Goal: Transaction & Acquisition: Purchase product/service

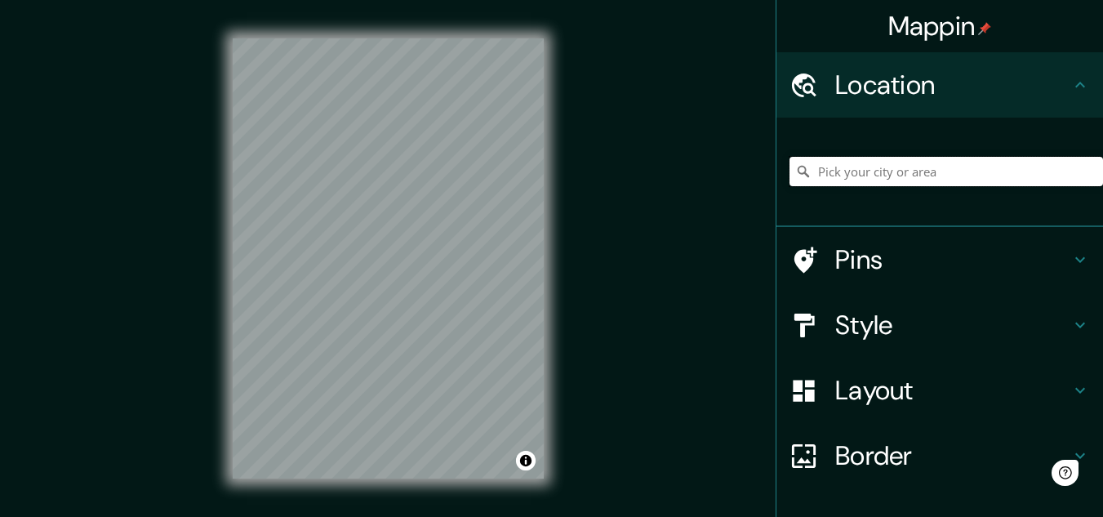
click at [894, 170] on input "Pick your city or area" at bounding box center [947, 171] width 314 height 29
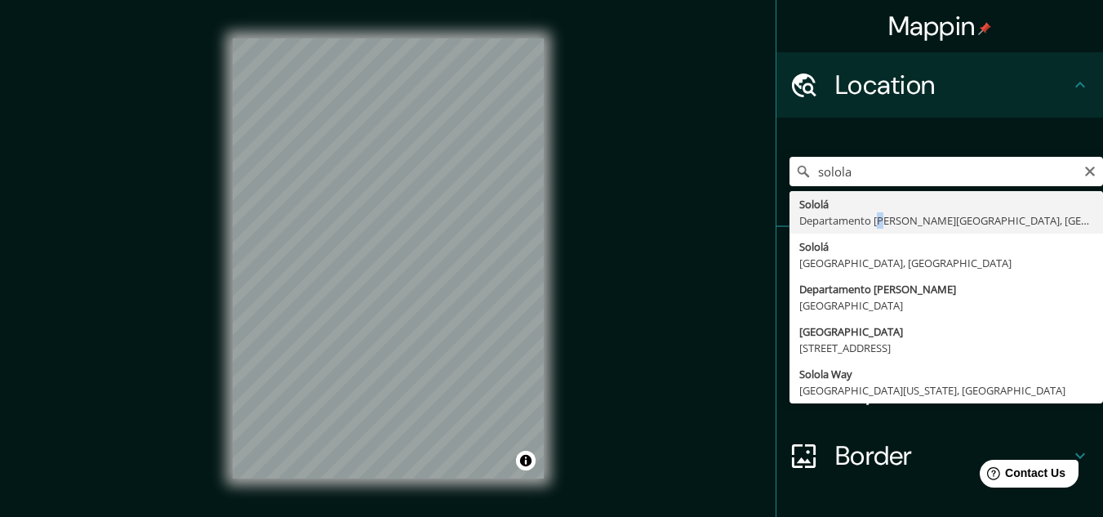
type input "Sololá, Departamento [PERSON_NAME][GEOGRAPHIC_DATA], [GEOGRAPHIC_DATA]"
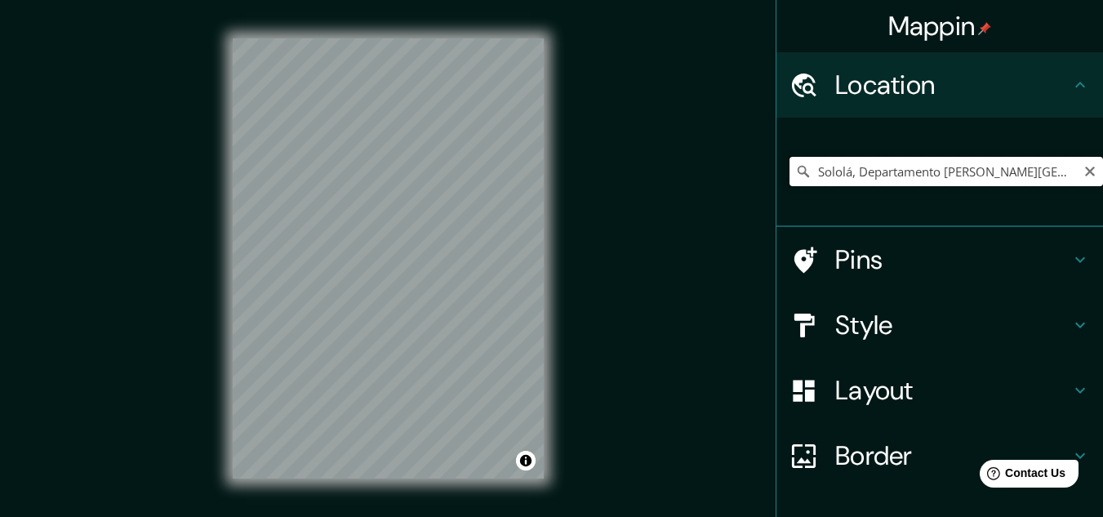
click at [1049, 172] on input "Sololá, Departamento [PERSON_NAME][GEOGRAPHIC_DATA], [GEOGRAPHIC_DATA]" at bounding box center [947, 171] width 314 height 29
click at [1085, 172] on icon "Clear" at bounding box center [1090, 172] width 10 height 10
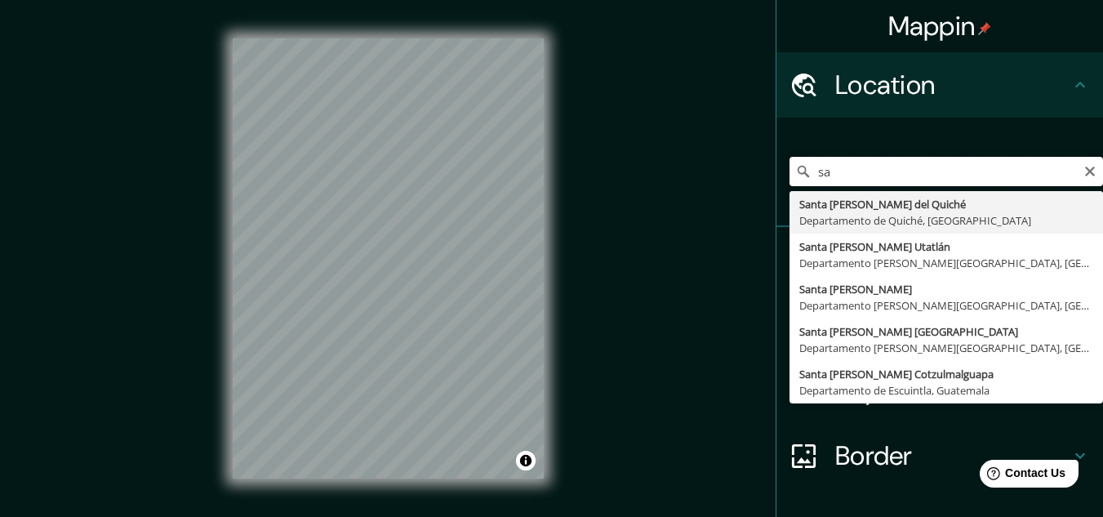
type input "s"
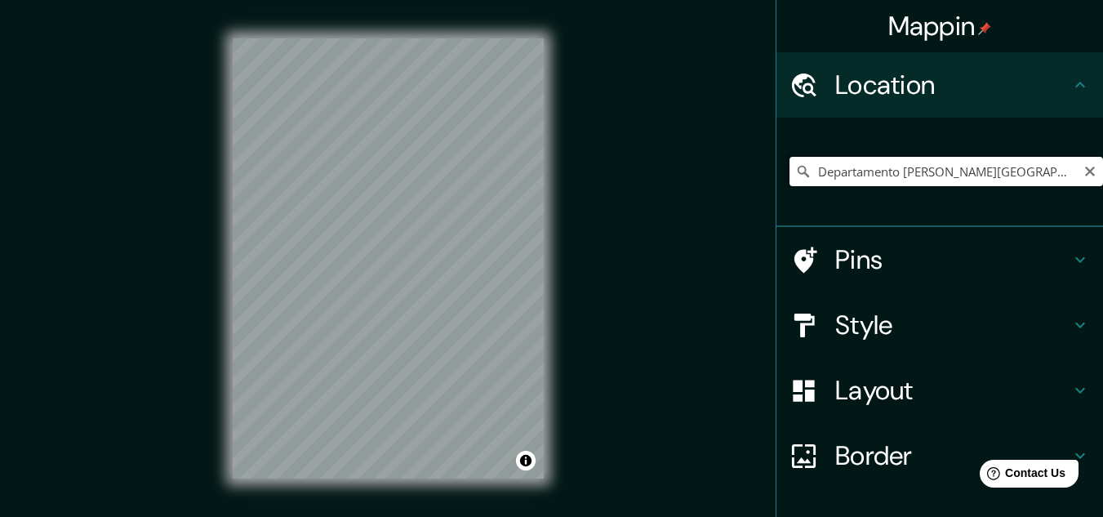
click at [1014, 170] on input "Departamento [PERSON_NAME][GEOGRAPHIC_DATA], [GEOGRAPHIC_DATA]" at bounding box center [947, 171] width 314 height 29
click at [889, 172] on input "Departamento [PERSON_NAME][GEOGRAPHIC_DATA], [GEOGRAPHIC_DATA]" at bounding box center [947, 171] width 314 height 29
type input "Santa [PERSON_NAME] Utatlán, [GEOGRAPHIC_DATA][PERSON_NAME], [GEOGRAPHIC_DATA]"
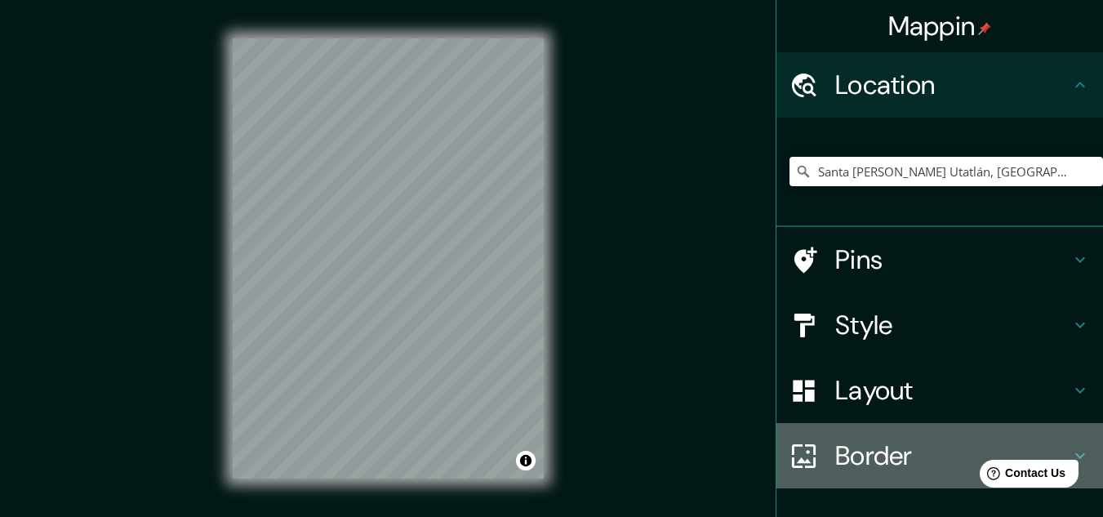
click at [839, 462] on h4 "Border" at bounding box center [953, 455] width 235 height 33
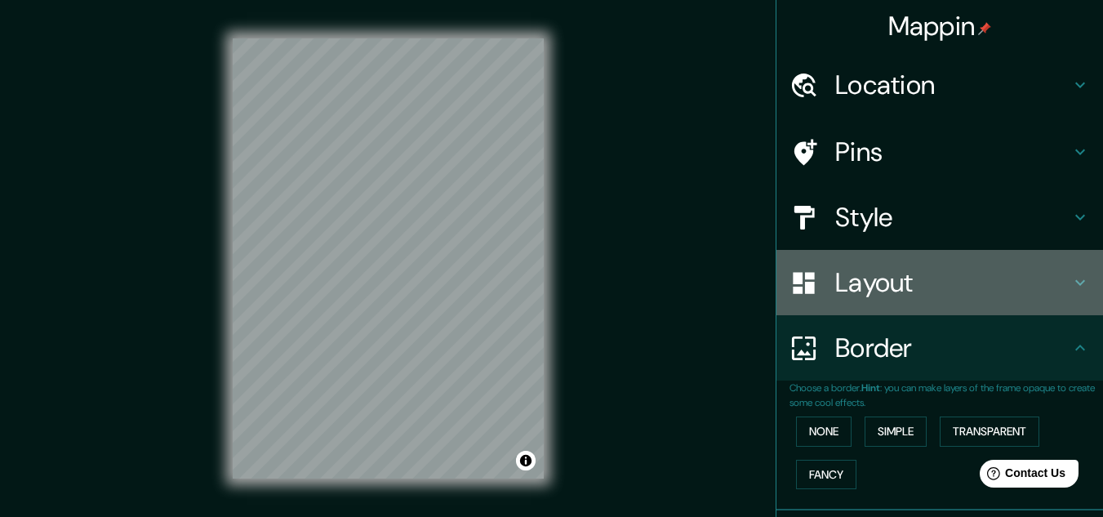
click at [847, 302] on div "Layout" at bounding box center [940, 282] width 327 height 65
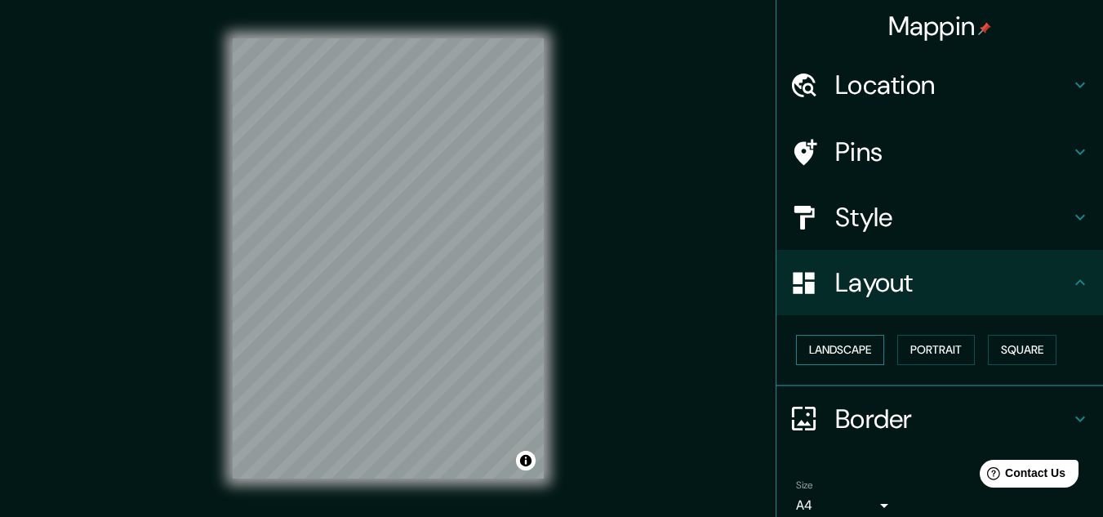
click at [824, 347] on button "Landscape" at bounding box center [840, 350] width 88 height 30
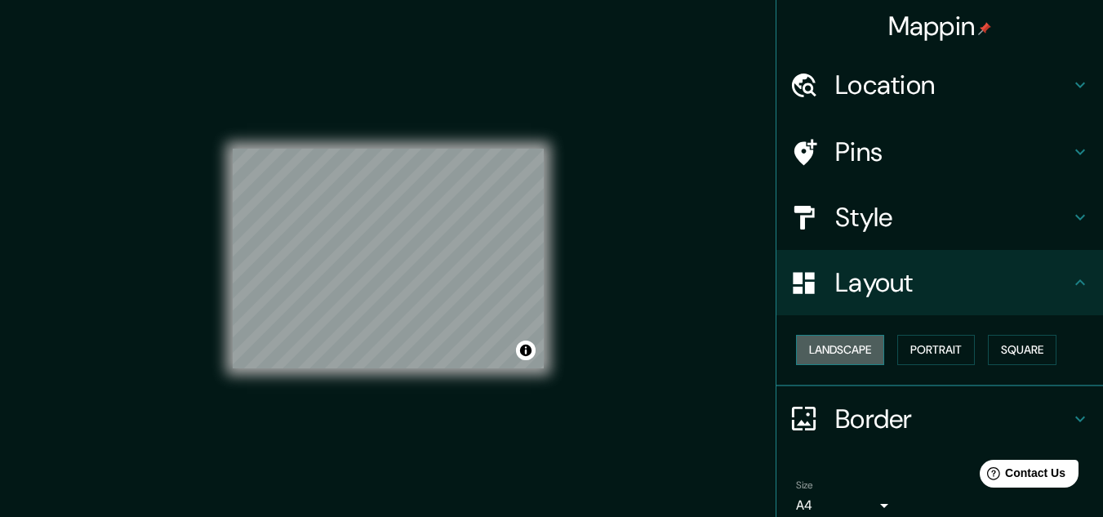
click at [809, 345] on button "Landscape" at bounding box center [840, 350] width 88 height 30
click at [912, 349] on button "Portrait" at bounding box center [937, 350] width 78 height 30
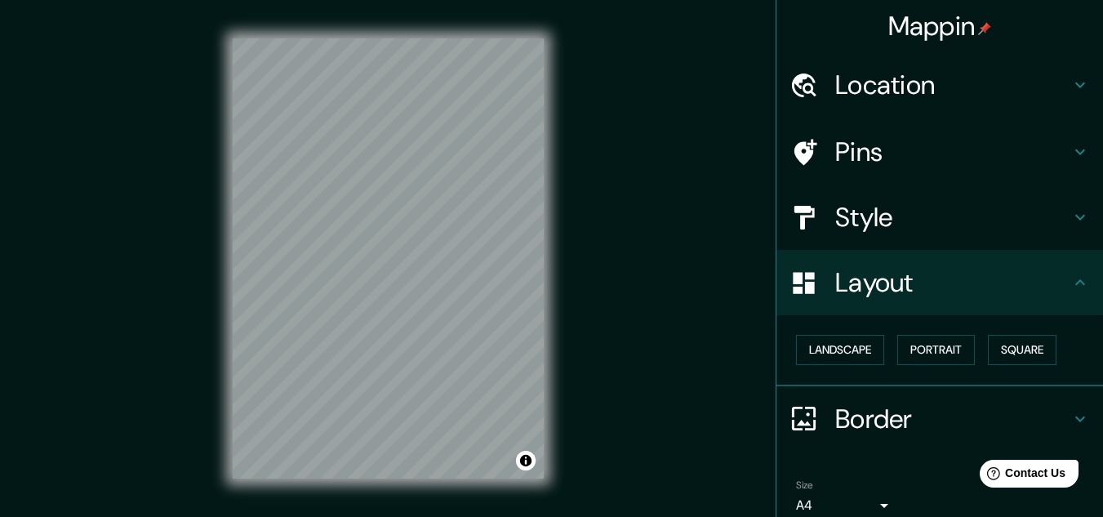
click at [890, 223] on h4 "Style" at bounding box center [953, 217] width 235 height 33
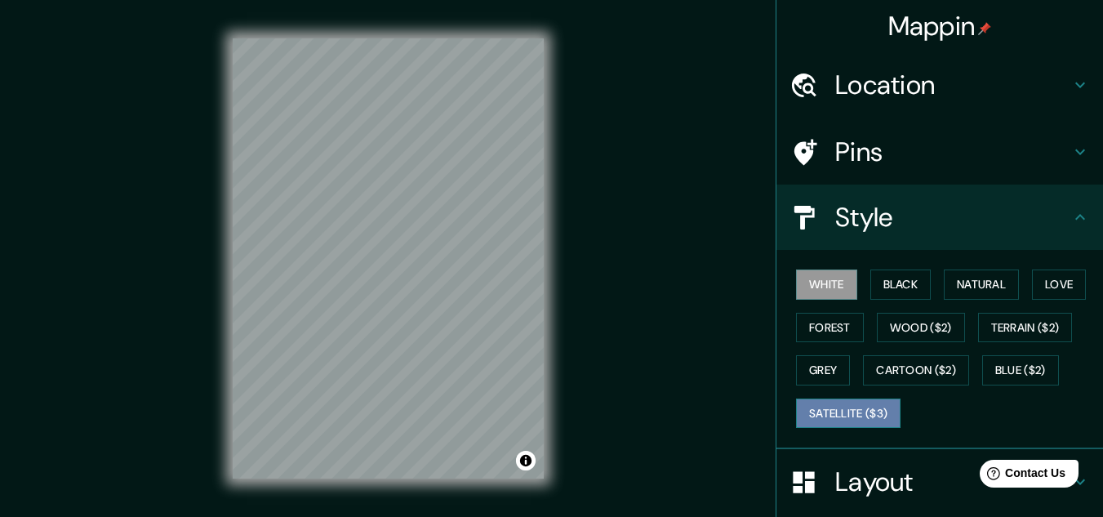
click at [837, 418] on button "Satellite ($3)" at bounding box center [848, 414] width 105 height 30
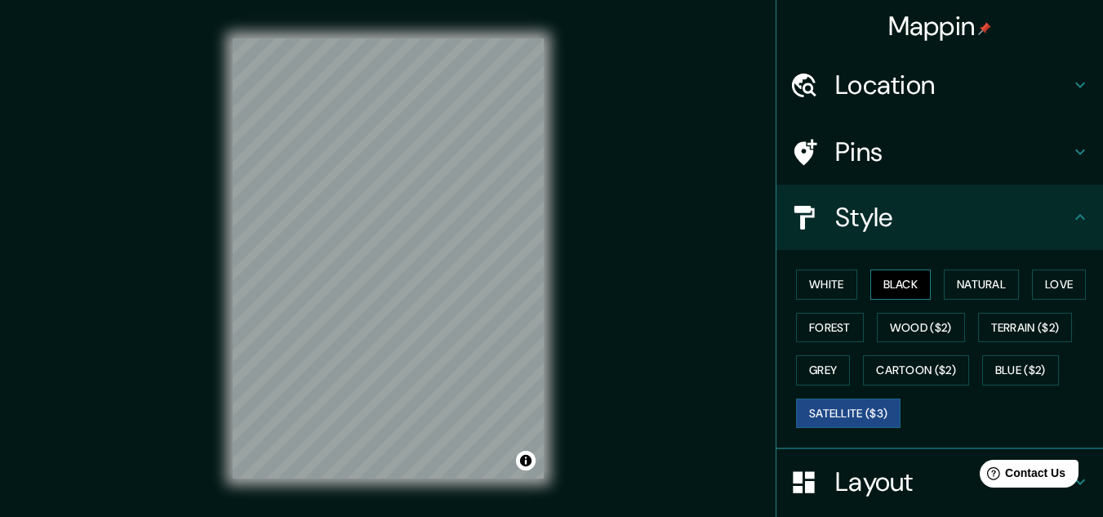
click at [894, 289] on button "Black" at bounding box center [901, 285] width 61 height 30
click at [810, 352] on div "White Black Natural Love Forest Wood ($2) Terrain ($2) Grey Cartoon ($2) Blue (…" at bounding box center [947, 349] width 314 height 172
click at [812, 370] on button "Grey" at bounding box center [823, 370] width 54 height 30
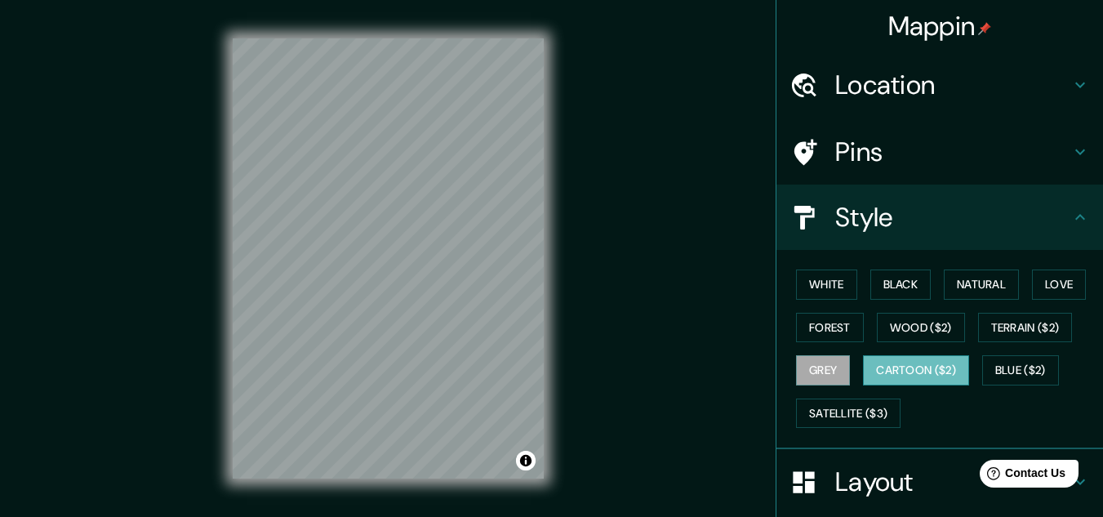
click at [883, 375] on button "Cartoon ($2)" at bounding box center [916, 370] width 106 height 30
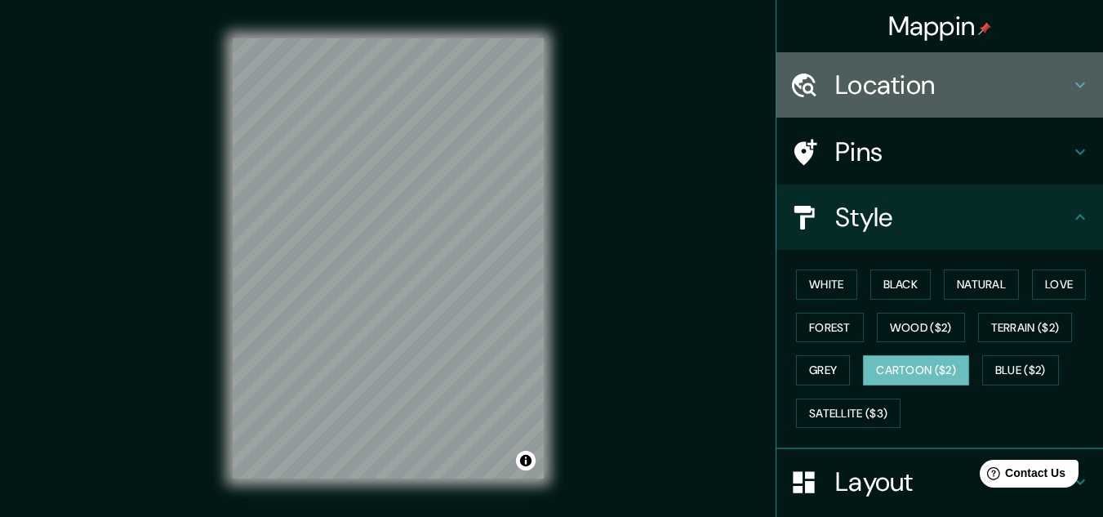
click at [917, 79] on h4 "Location" at bounding box center [953, 85] width 235 height 33
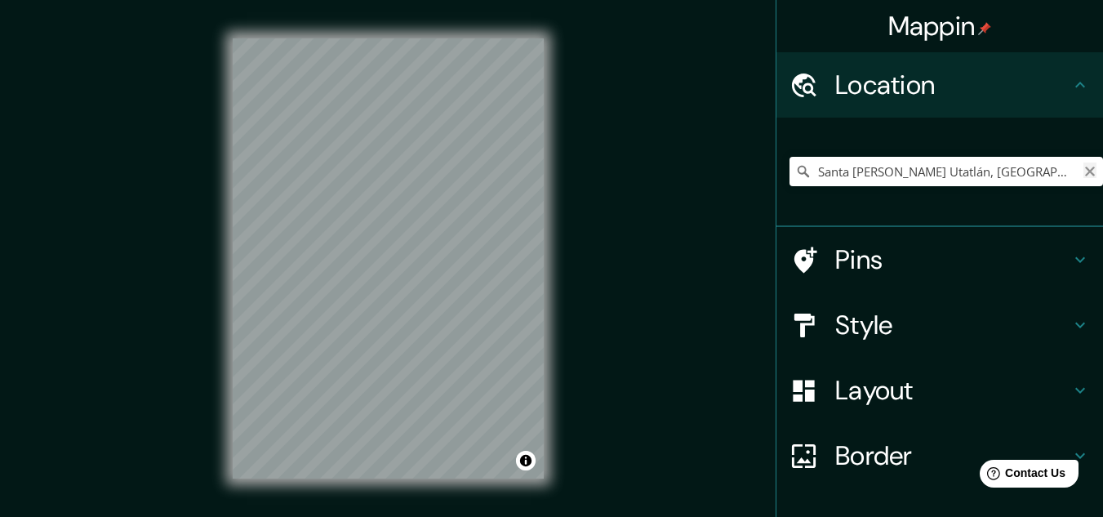
click at [1085, 169] on icon "Clear" at bounding box center [1090, 172] width 10 height 10
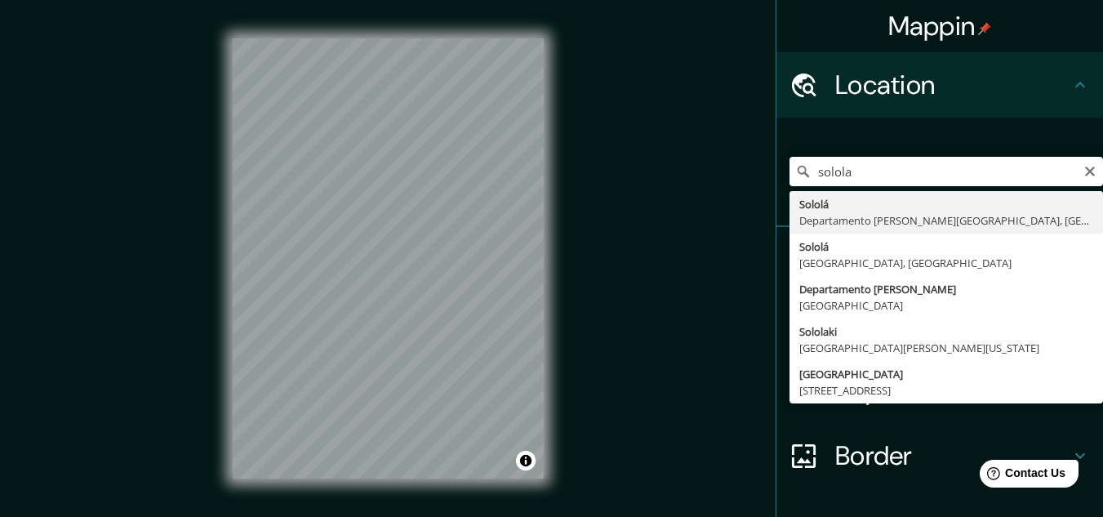
type input "Sololá, Departamento de Sololá, Guatemala"
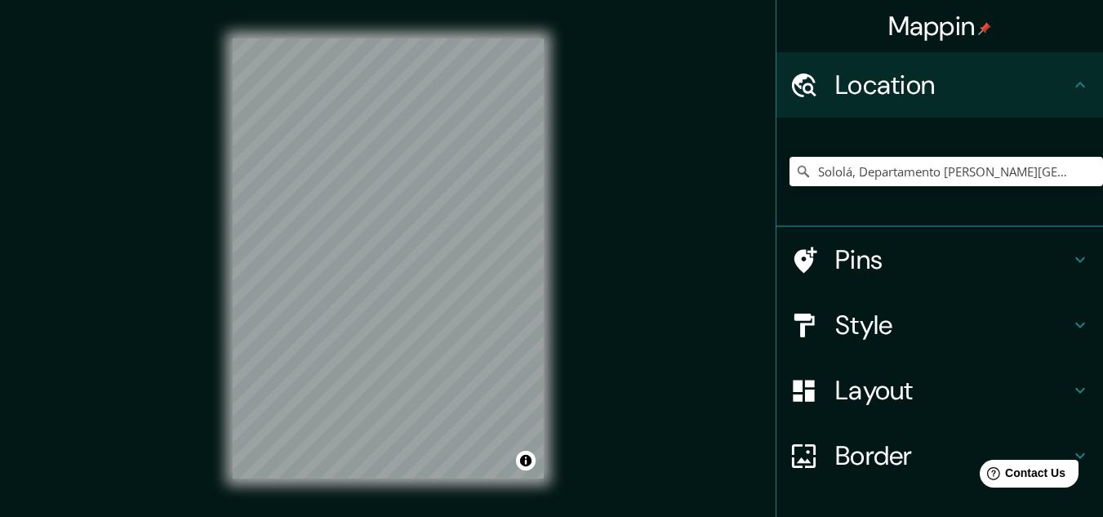
click at [855, 397] on h4 "Layout" at bounding box center [953, 390] width 235 height 33
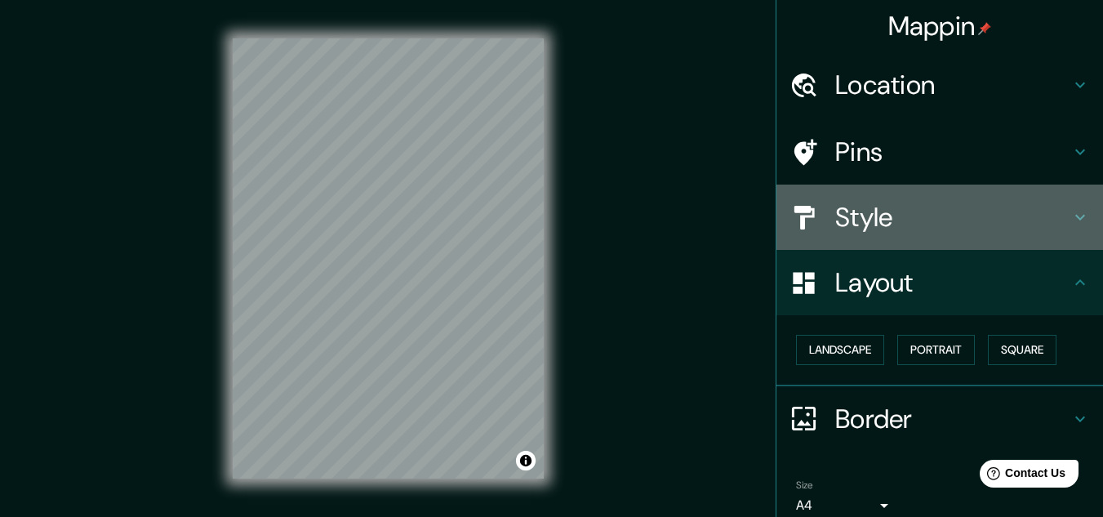
click at [844, 212] on h4 "Style" at bounding box center [953, 217] width 235 height 33
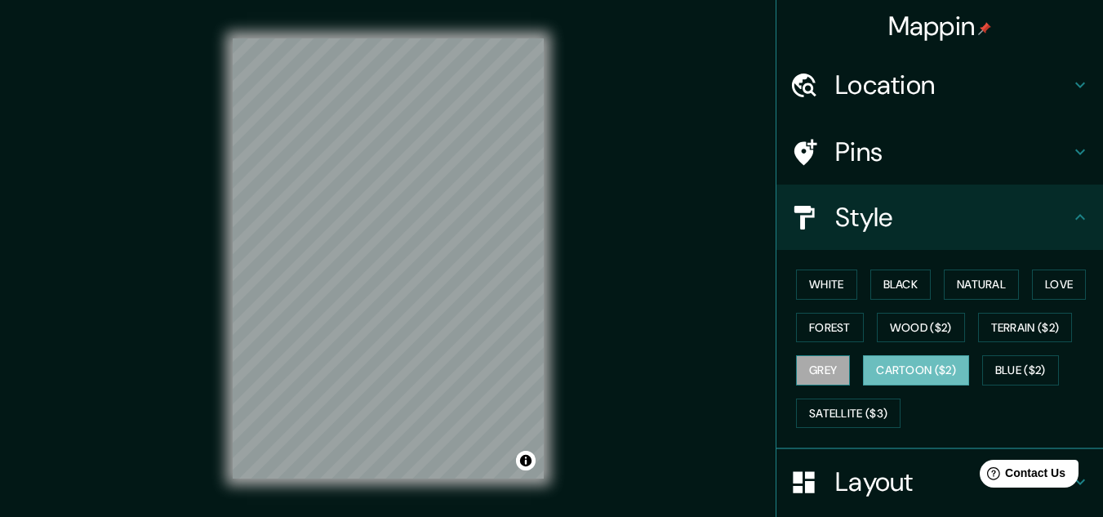
click at [817, 370] on button "Grey" at bounding box center [823, 370] width 54 height 30
click at [840, 428] on div "White Black Natural Love Forest Wood ($2) Terrain ($2) Grey Cartoon ($2) Blue (…" at bounding box center [947, 349] width 314 height 172
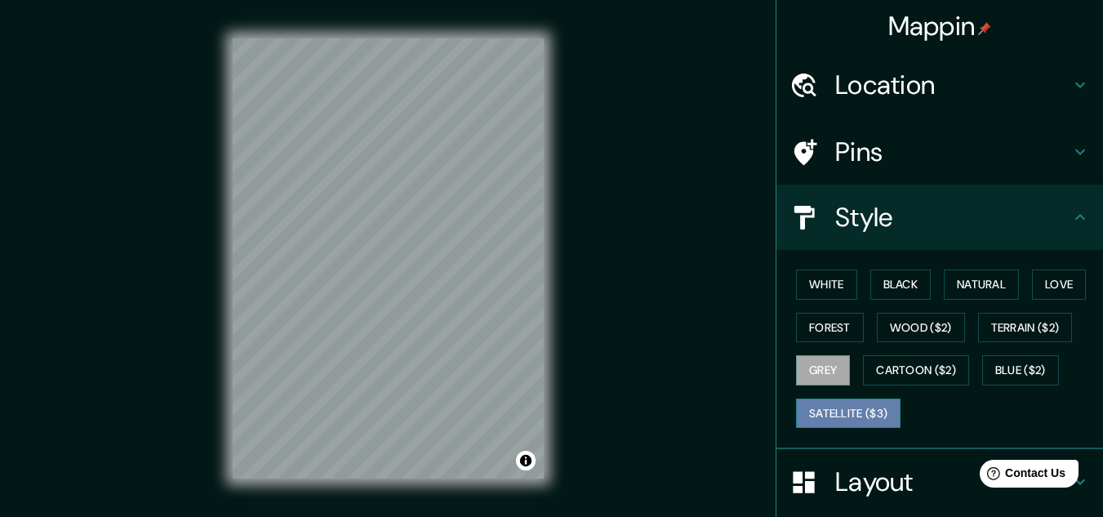
click at [839, 417] on button "Satellite ($3)" at bounding box center [848, 414] width 105 height 30
click at [808, 377] on button "Grey" at bounding box center [823, 370] width 54 height 30
click at [814, 332] on button "Forest" at bounding box center [830, 328] width 68 height 30
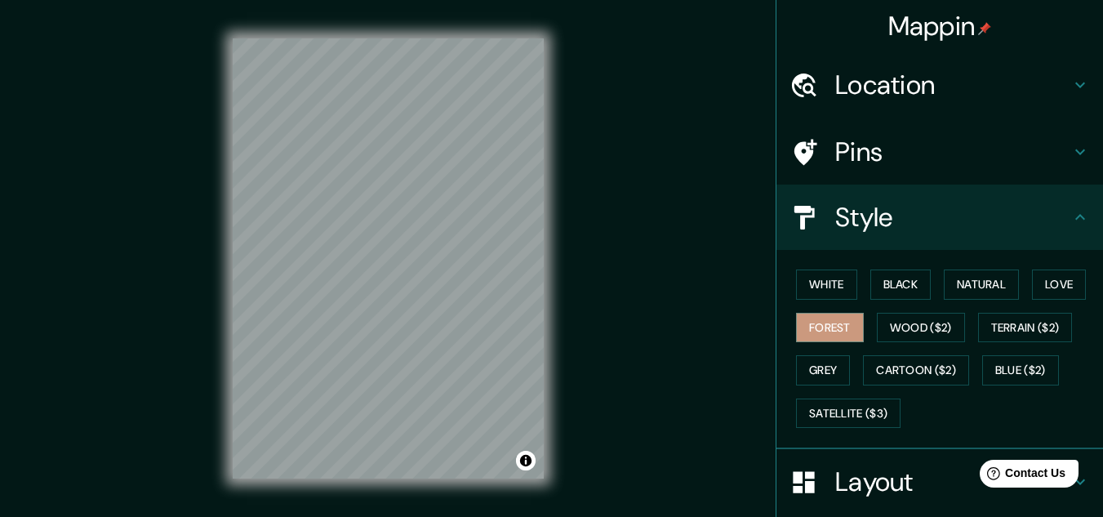
click at [831, 393] on div "White Black Natural Love Forest Wood ($2) Terrain ($2) Grey Cartoon ($2) Blue (…" at bounding box center [947, 349] width 314 height 172
click at [830, 399] on button "Satellite ($3)" at bounding box center [848, 414] width 105 height 30
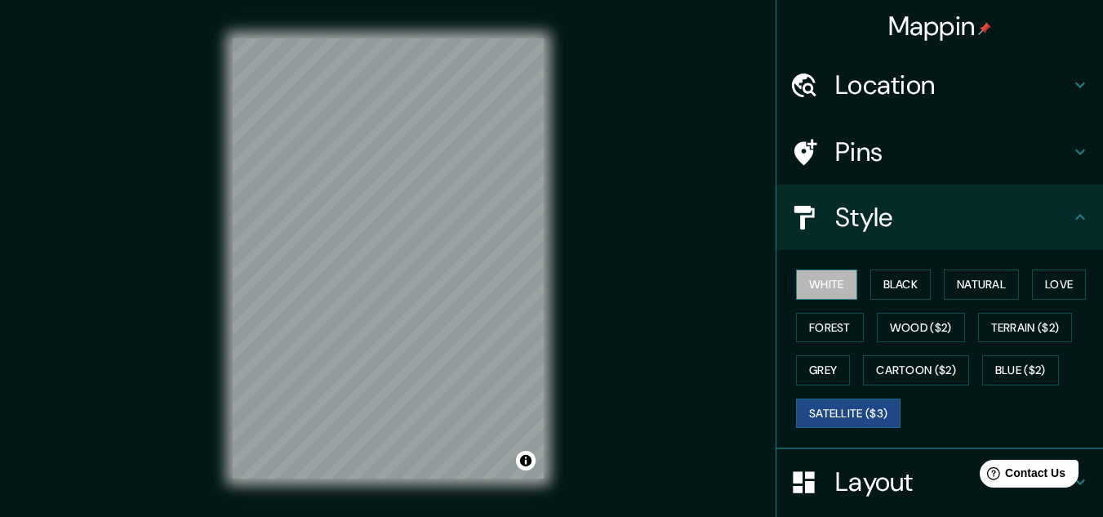
click at [845, 287] on button "White" at bounding box center [826, 285] width 61 height 30
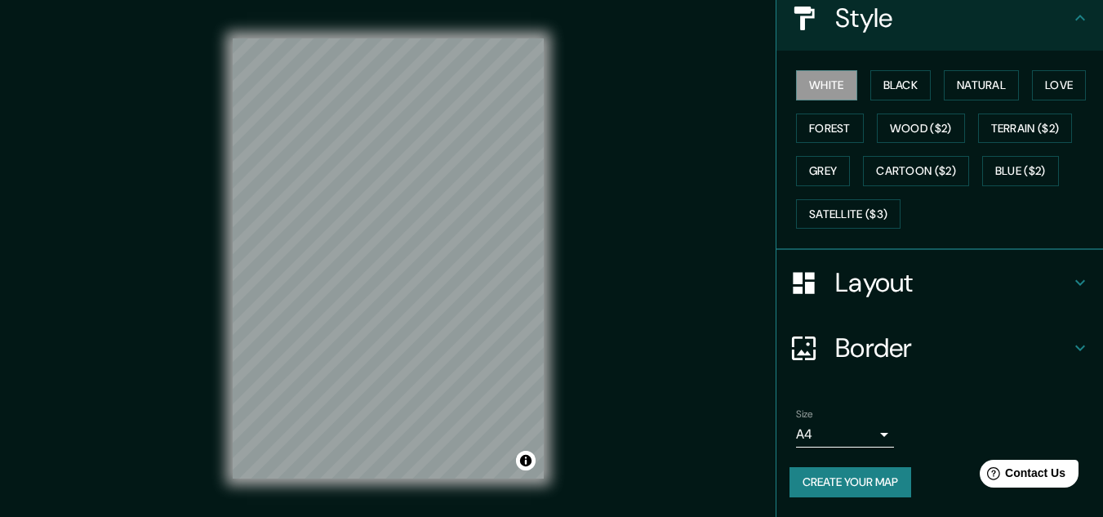
scroll to position [27, 0]
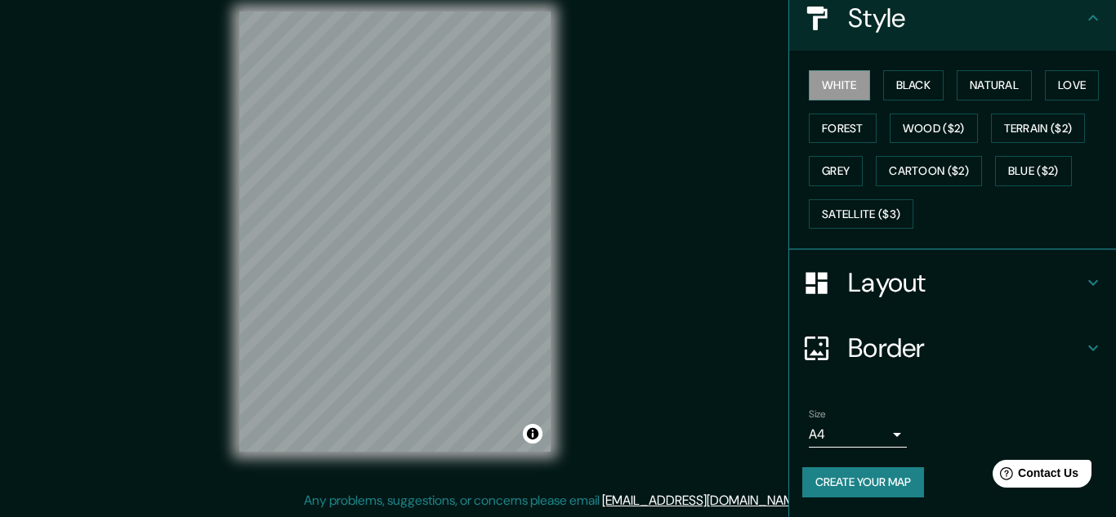
click at [874, 428] on body "Mappin Location Sololá, Departamento de Sololá, Guatemala Pins Style White Blac…" at bounding box center [558, 231] width 1116 height 517
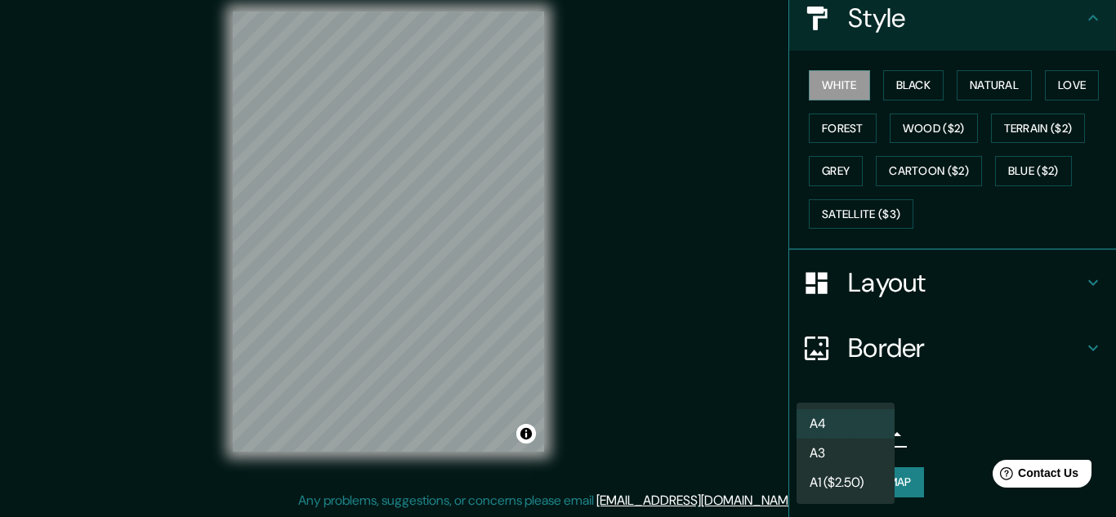
click at [837, 448] on li "A3" at bounding box center [845, 453] width 98 height 29
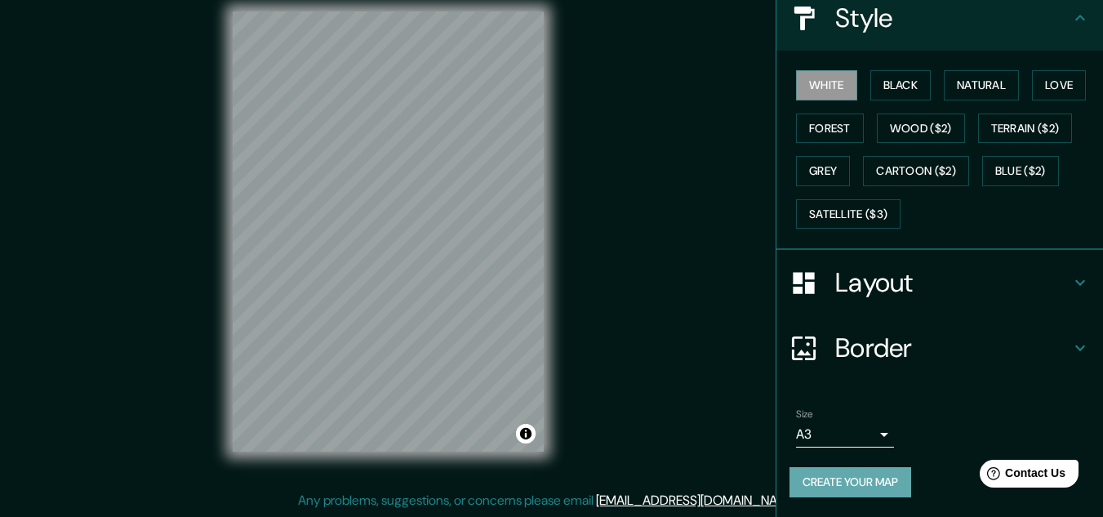
click at [861, 482] on button "Create your map" at bounding box center [851, 482] width 122 height 30
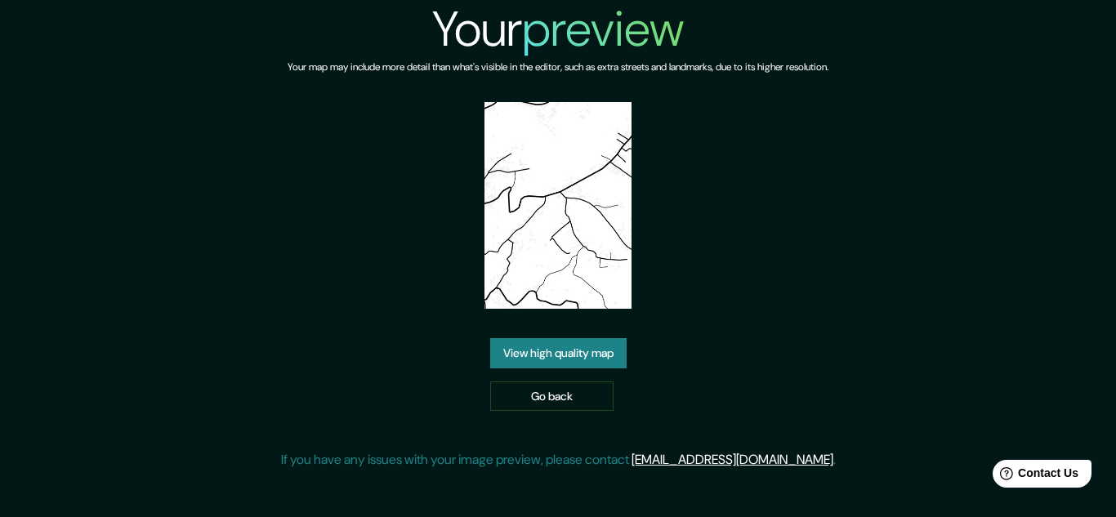
click at [531, 199] on img at bounding box center [557, 205] width 146 height 207
click at [555, 203] on img at bounding box center [557, 205] width 146 height 207
click at [559, 207] on img at bounding box center [557, 205] width 146 height 207
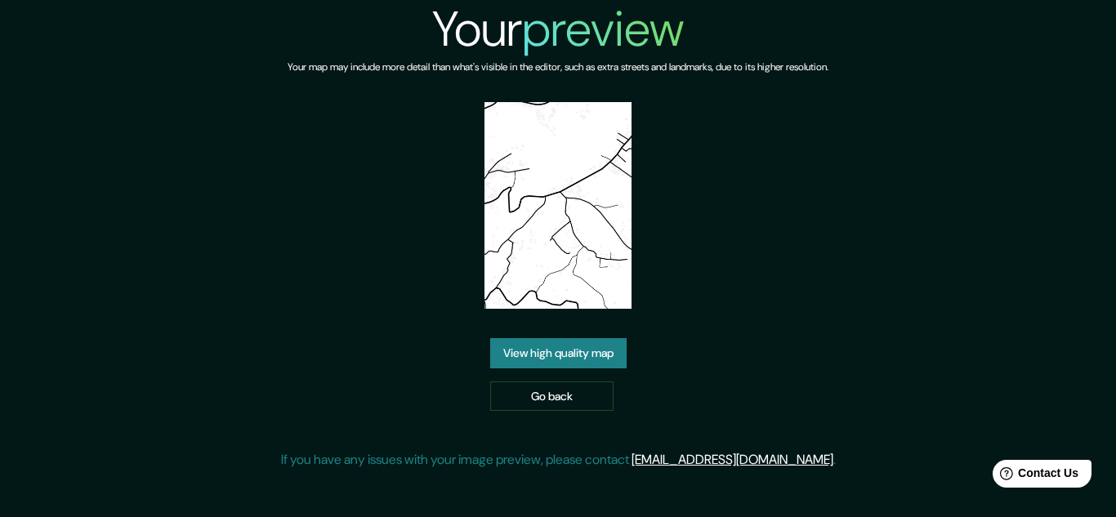
click at [557, 215] on img at bounding box center [557, 205] width 146 height 207
drag, startPoint x: 557, startPoint y: 215, endPoint x: 463, endPoint y: 530, distance: 329.0
click at [459, 465] on div "Your preview Your map may include more detail than what's visible in the editor…" at bounding box center [558, 241] width 555 height 483
click at [463, 516] on html "Your preview Your map may include more detail than what's visible in the editor…" at bounding box center [558, 258] width 1116 height 517
click at [582, 343] on div "Your preview Your map may include more detail than what's visible in the editor…" at bounding box center [558, 241] width 555 height 483
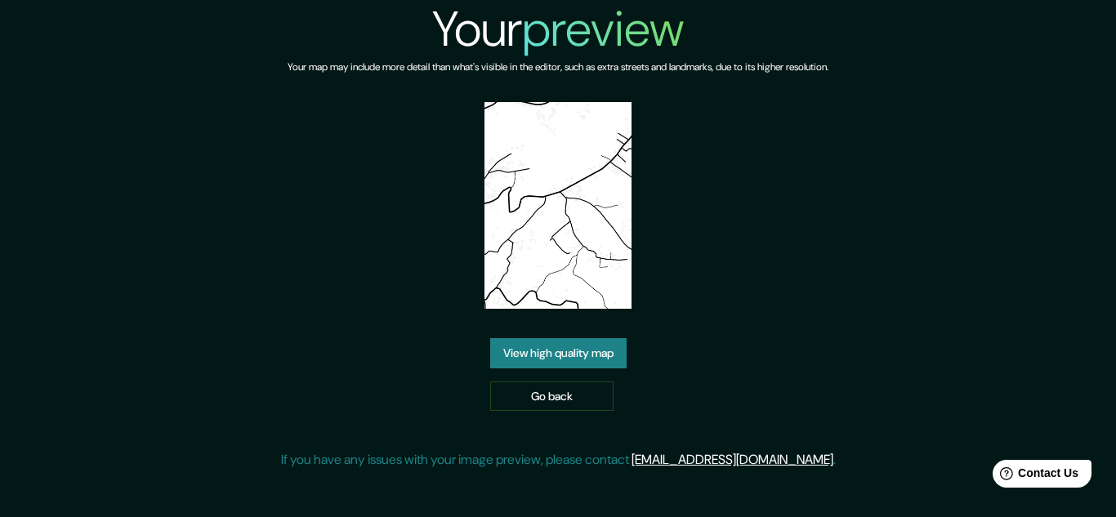
click at [585, 345] on link "View high quality map" at bounding box center [558, 353] width 136 height 30
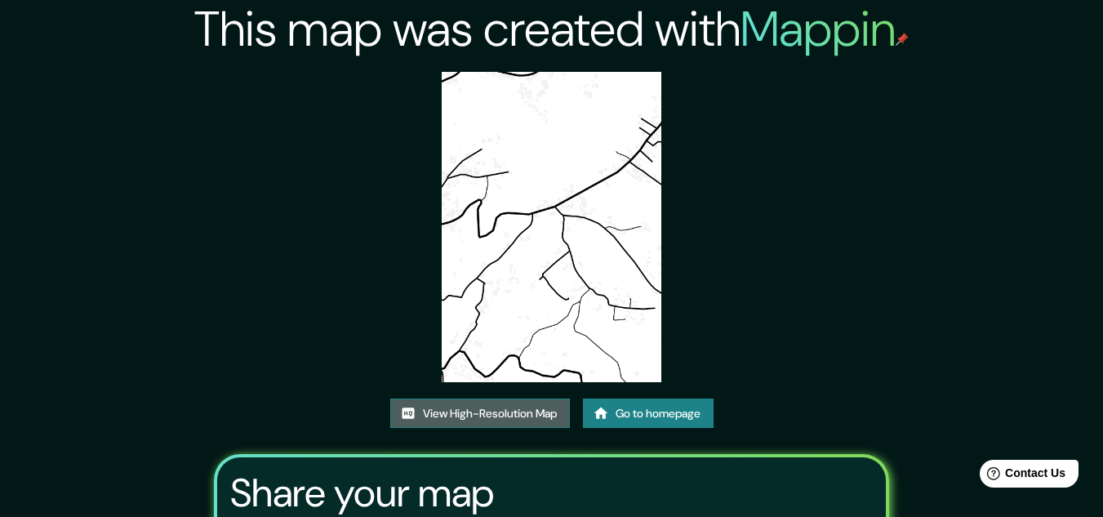
click at [497, 422] on link "View High-Resolution Map" at bounding box center [480, 414] width 180 height 30
